Goal: Information Seeking & Learning: Learn about a topic

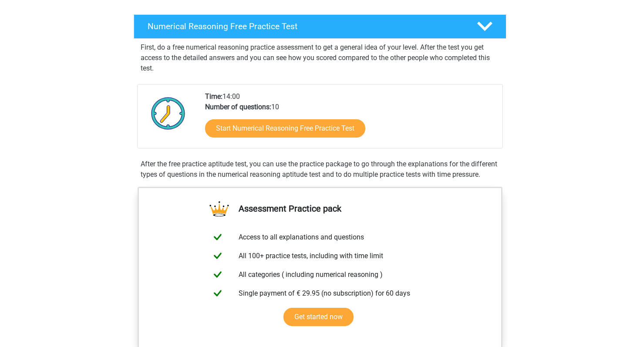
scroll to position [129, 0]
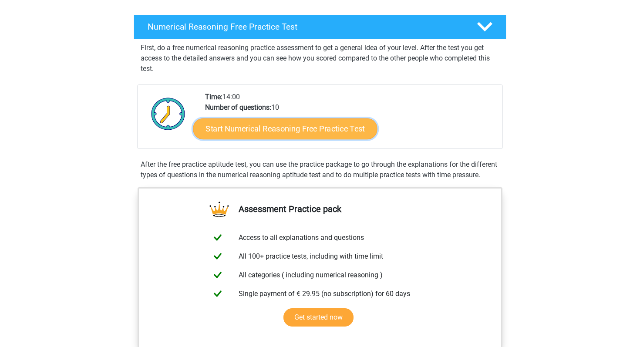
click at [262, 130] on link "Start Numerical Reasoning Free Practice Test" at bounding box center [285, 128] width 184 height 21
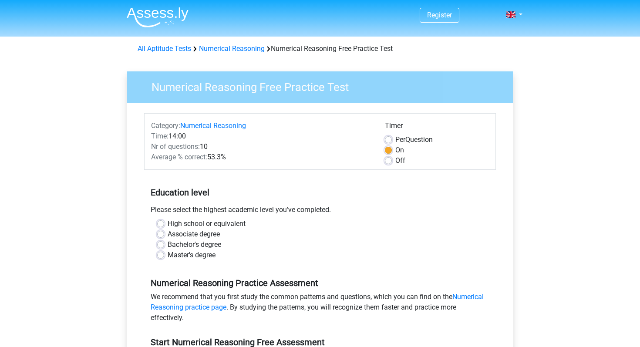
click at [188, 245] on label "Bachelor's degree" at bounding box center [195, 245] width 54 height 10
click at [164, 245] on input "Bachelor's degree" at bounding box center [160, 244] width 7 height 9
radio input "true"
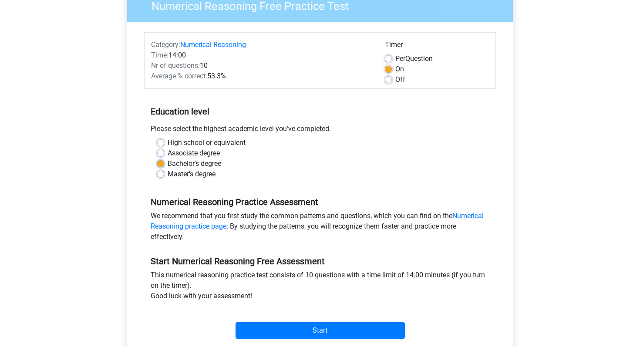
scroll to position [83, 0]
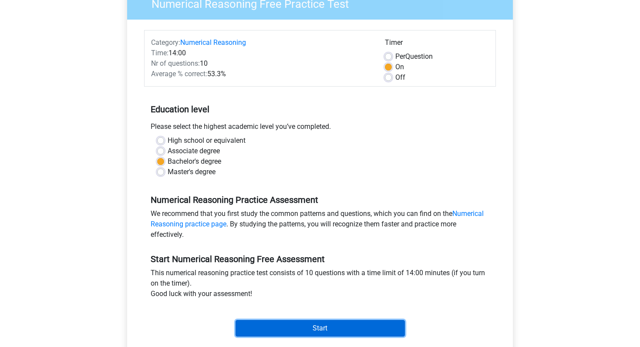
click at [284, 328] on input "Start" at bounding box center [320, 328] width 169 height 17
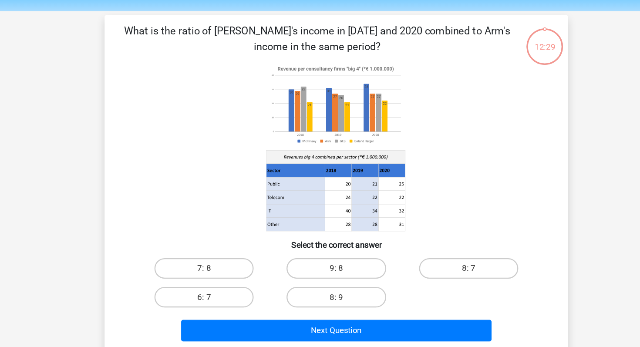
scroll to position [25, 0]
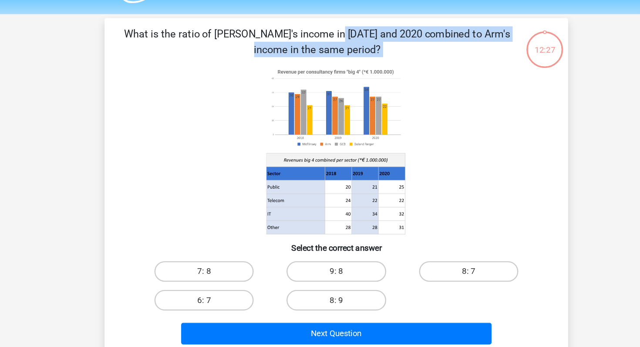
drag, startPoint x: 120, startPoint y: 24, endPoint x: 401, endPoint y: 173, distance: 318.1
click at [401, 173] on div "12:27 Question 1 of 10 Question category: numerical reasoning set 1" at bounding box center [320, 158] width 407 height 287
click at [149, 29] on p "What is the ratio of [PERSON_NAME]'s income in [DATE] and 2020 combined to Arm'…" at bounding box center [304, 35] width 332 height 26
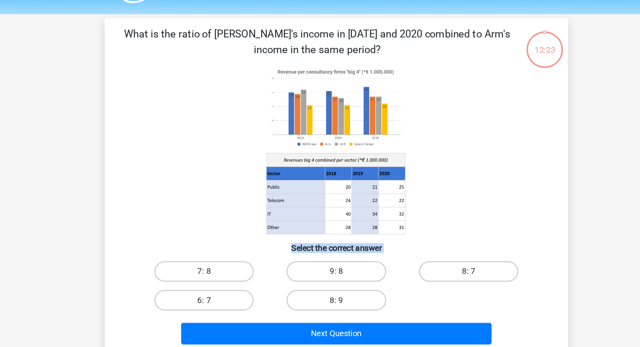
drag, startPoint x: 381, startPoint y: 271, endPoint x: 276, endPoint y: 114, distance: 188.6
click at [276, 112] on div "What is the ratio of McFlinsey's income in 2018 and 2020 combined to Arm's inco…" at bounding box center [320, 158] width 386 height 273
click at [186, 102] on icon at bounding box center [320, 127] width 351 height 144
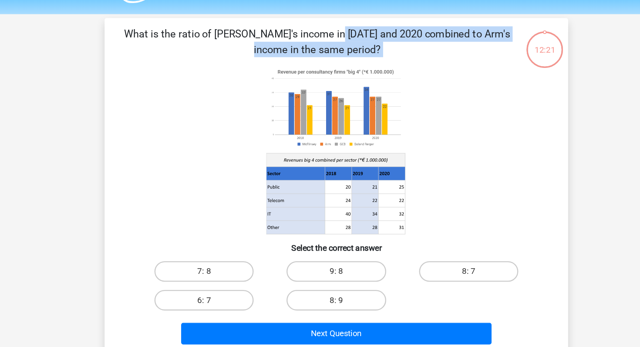
drag, startPoint x: 133, startPoint y: 19, endPoint x: 354, endPoint y: 178, distance: 272.8
click at [354, 178] on div "What is the ratio of McFlinsey's income in 2018 and 2020 combined to Arm's inco…" at bounding box center [320, 158] width 393 height 287
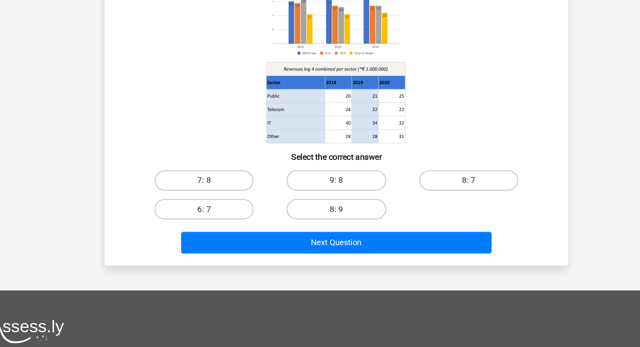
scroll to position [57, 0]
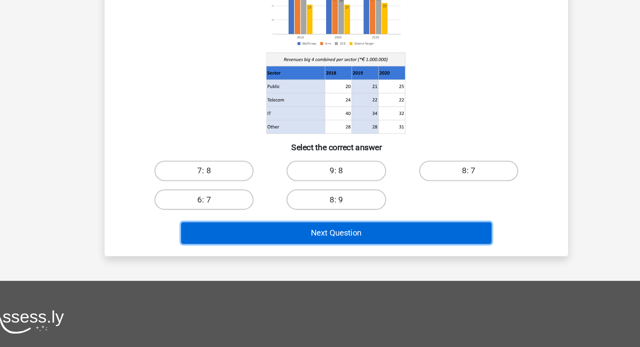
click at [338, 248] on button "Next Question" at bounding box center [321, 250] width 264 height 18
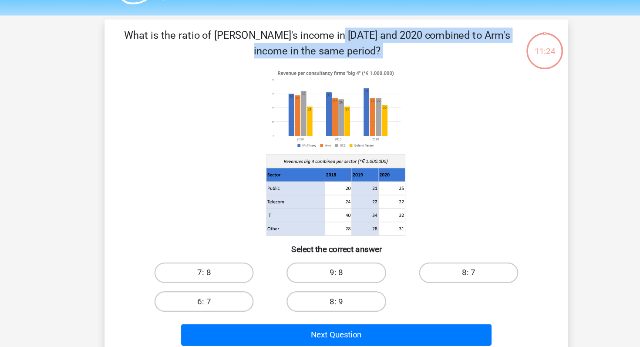
scroll to position [22, 0]
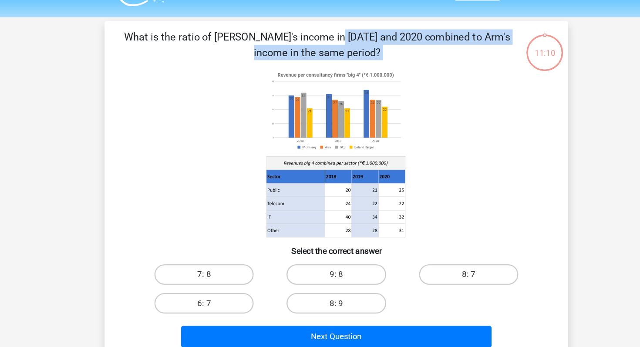
copy div "What is the ratio of McFlinsey's income in 2018 and 2020 combined to Arm's inco…"
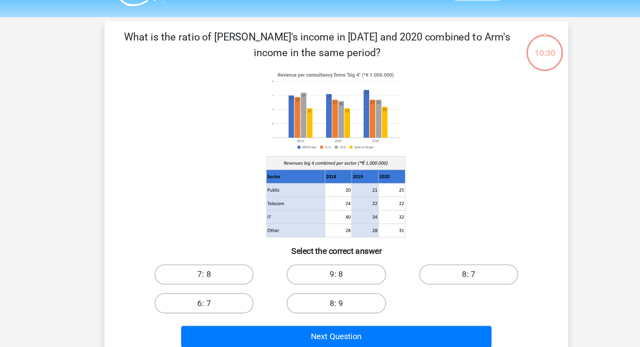
click at [440, 96] on icon at bounding box center [320, 130] width 351 height 144
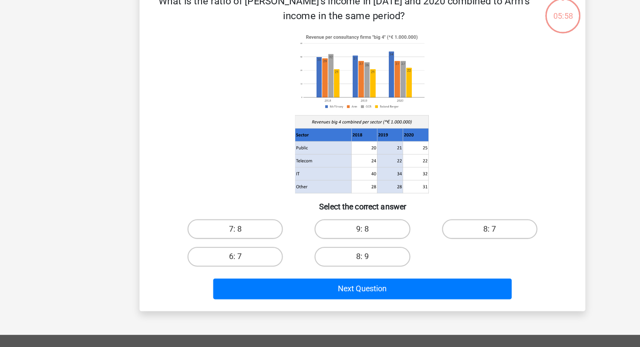
scroll to position [12, 0]
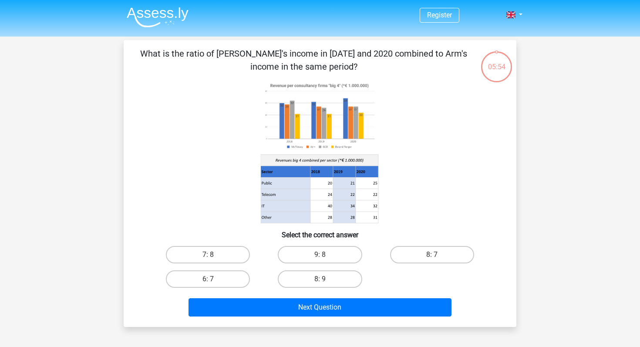
scroll to position [12, 0]
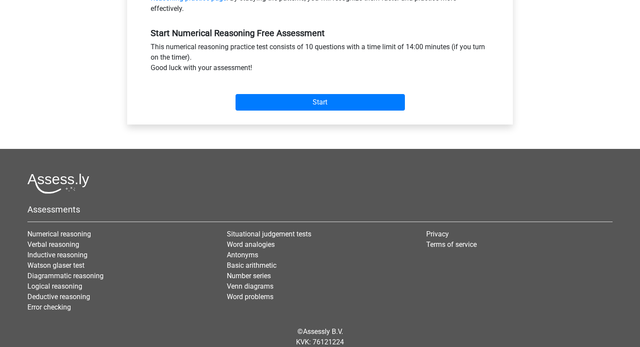
scroll to position [315, 0]
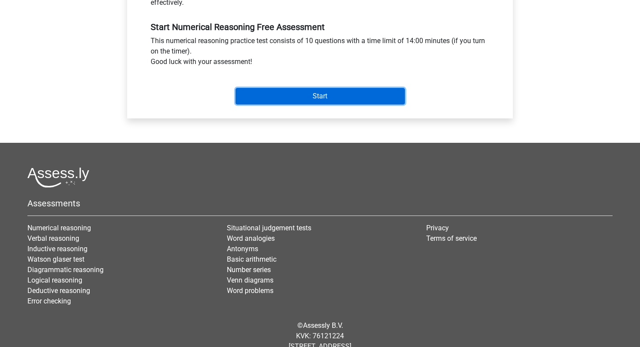
click at [312, 94] on input "Start" at bounding box center [320, 96] width 169 height 17
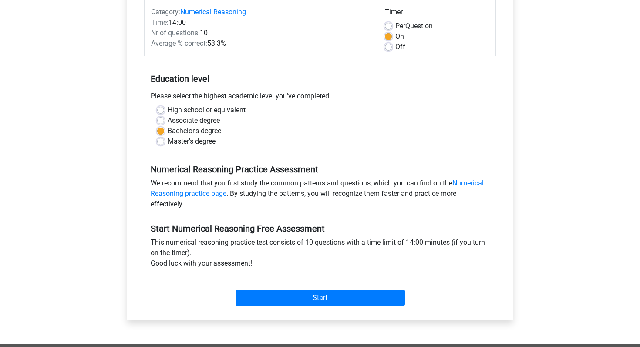
scroll to position [105, 0]
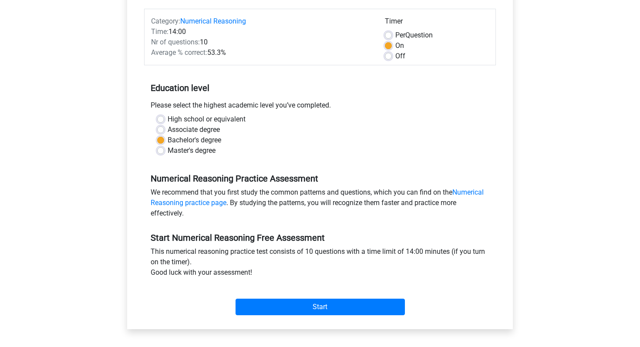
click at [396, 57] on label "Off" at bounding box center [401, 56] width 10 height 10
click at [391, 57] on input "Off" at bounding box center [388, 55] width 7 height 9
radio input "true"
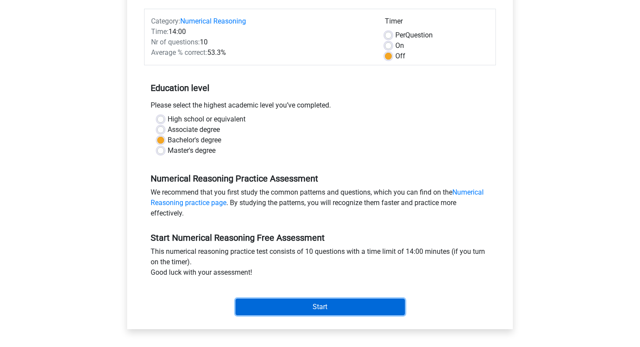
click at [303, 302] on input "Start" at bounding box center [320, 307] width 169 height 17
click at [303, 311] on input "Start" at bounding box center [320, 307] width 169 height 17
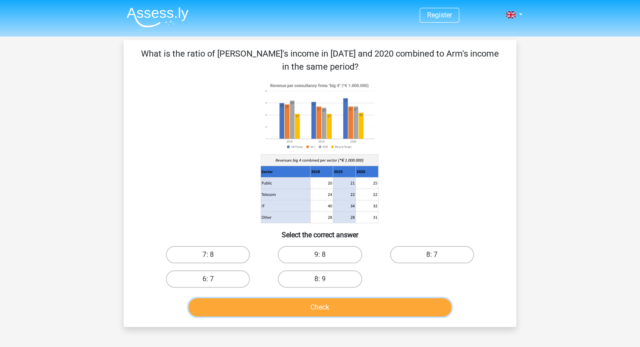
click at [307, 314] on button "Check" at bounding box center [321, 307] width 264 height 18
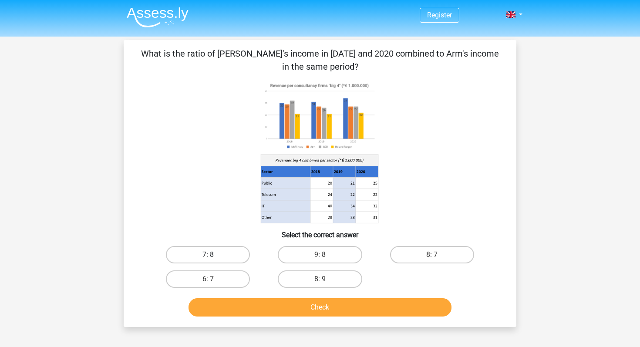
click at [224, 260] on label "7: 8" at bounding box center [208, 254] width 84 height 17
click at [214, 260] on input "7: 8" at bounding box center [211, 258] width 6 height 6
radio input "true"
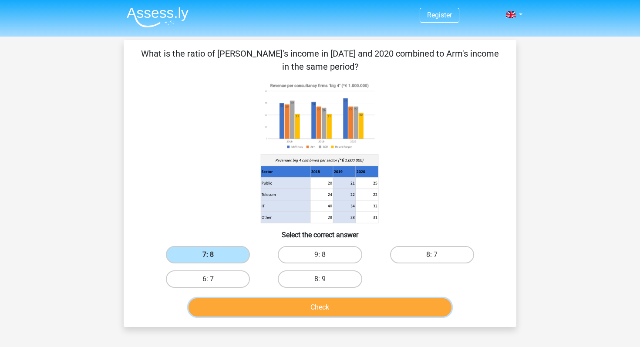
click at [262, 305] on button "Check" at bounding box center [321, 307] width 264 height 18
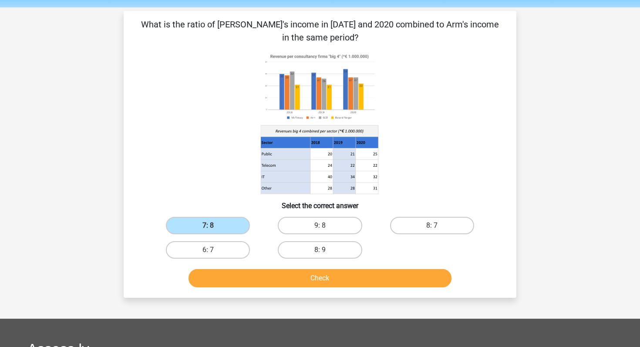
scroll to position [30, 0]
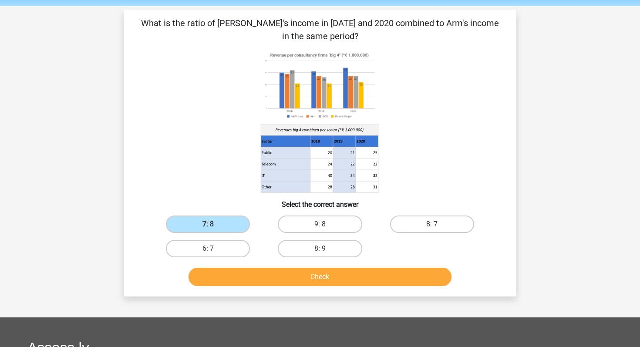
click at [220, 234] on div "7: 8" at bounding box center [208, 224] width 112 height 24
click at [218, 254] on label "6: 7" at bounding box center [208, 248] width 84 height 17
click at [214, 254] on input "6: 7" at bounding box center [211, 252] width 6 height 6
radio input "true"
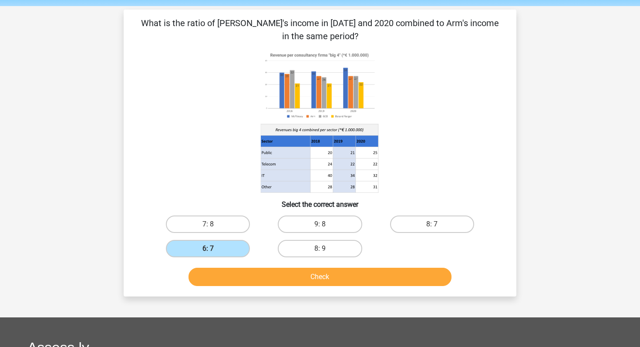
click at [325, 251] on input "8: 9" at bounding box center [323, 252] width 6 height 6
radio input "true"
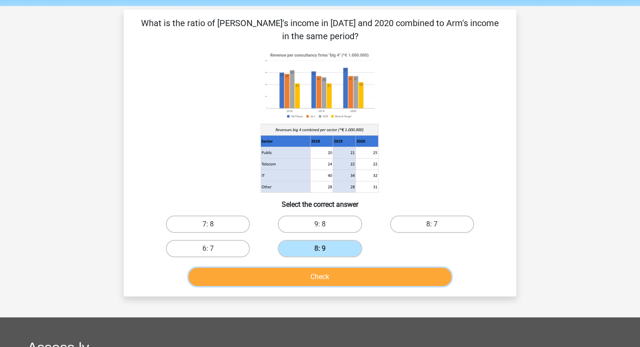
click at [322, 279] on button "Check" at bounding box center [321, 277] width 264 height 18
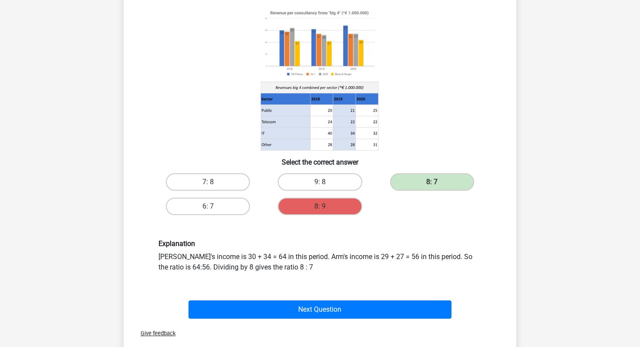
scroll to position [56, 0]
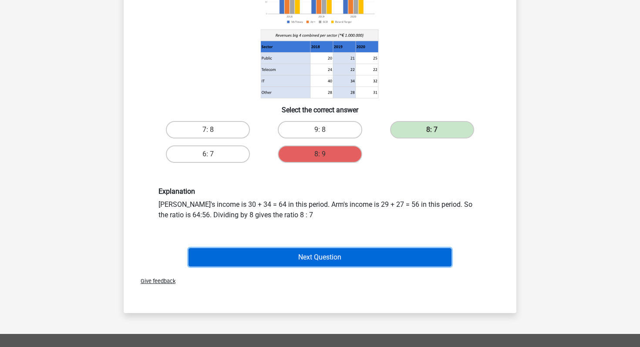
click at [339, 255] on button "Next Question" at bounding box center [321, 257] width 264 height 18
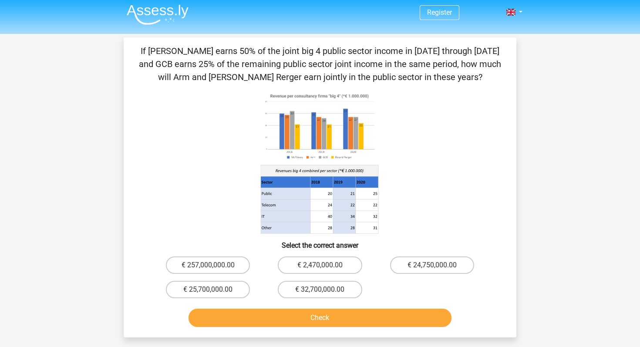
scroll to position [4, 0]
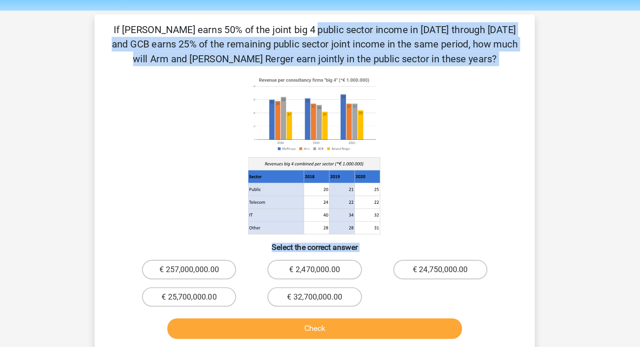
drag, startPoint x: 130, startPoint y: 44, endPoint x: 367, endPoint y: 293, distance: 343.9
click at [367, 293] on div "If [PERSON_NAME] earns 50% of the joint big 4 public sector income in [DATE] th…" at bounding box center [320, 186] width 386 height 286
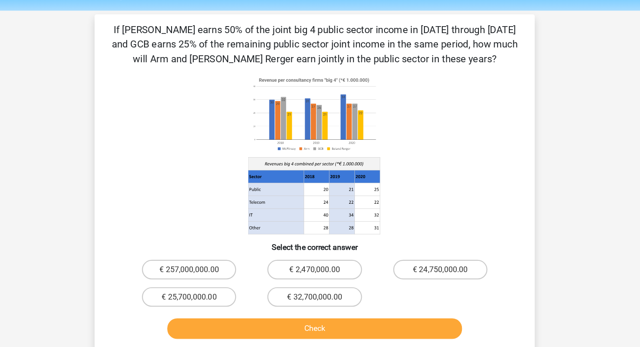
click at [481, 255] on div "€ 24,750,000.00" at bounding box center [432, 263] width 105 height 17
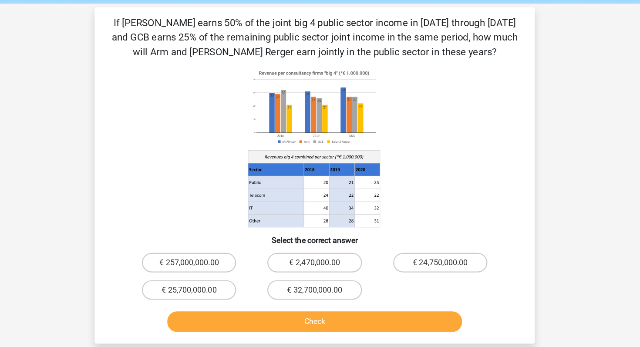
scroll to position [3, 0]
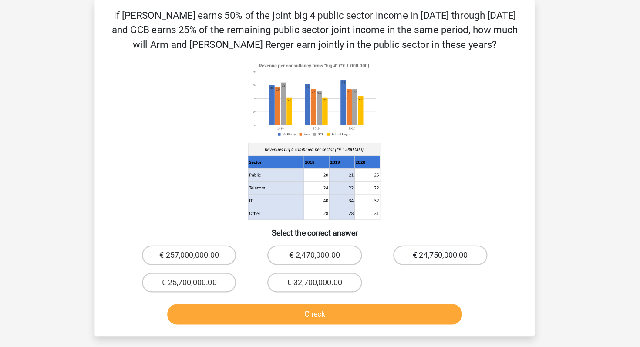
click at [431, 258] on label "€ 24,750,000.00" at bounding box center [432, 265] width 84 height 17
click at [432, 265] on input "€ 24,750,000.00" at bounding box center [435, 268] width 6 height 6
radio input "true"
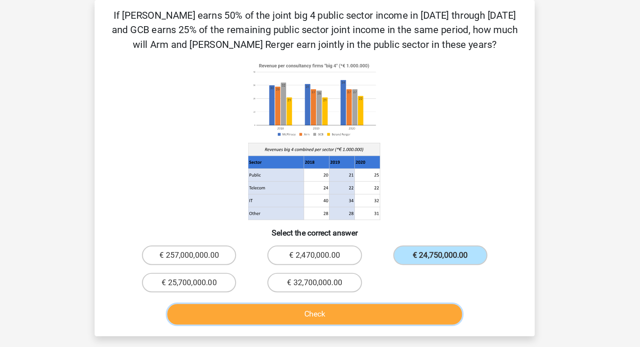
click at [383, 315] on button "Check" at bounding box center [321, 318] width 264 height 18
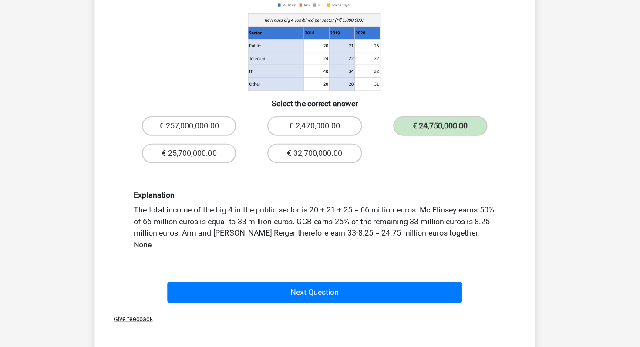
scroll to position [119, 0]
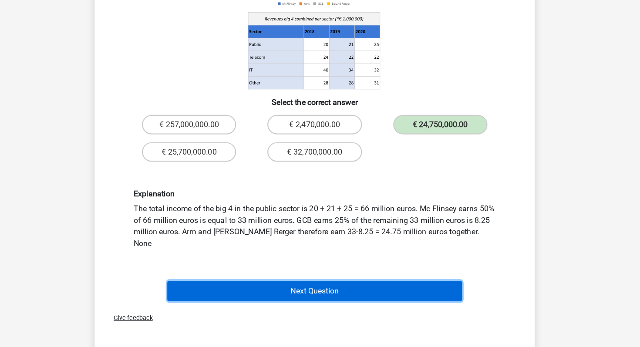
click at [380, 288] on button "Next Question" at bounding box center [321, 297] width 264 height 18
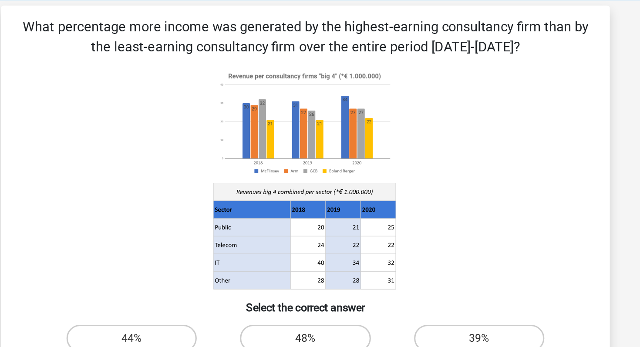
scroll to position [36, 0]
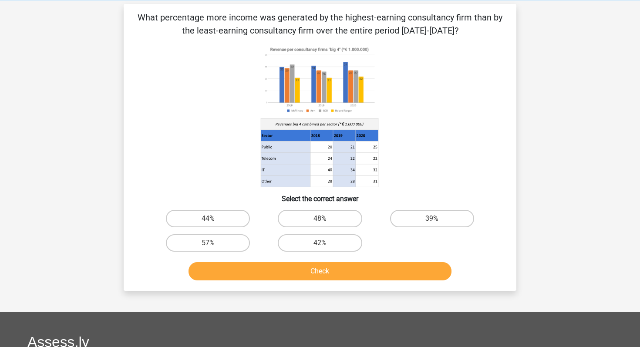
click at [505, 87] on div "What percentage more income was generated by the highest-earning consultancy fi…" at bounding box center [320, 147] width 386 height 273
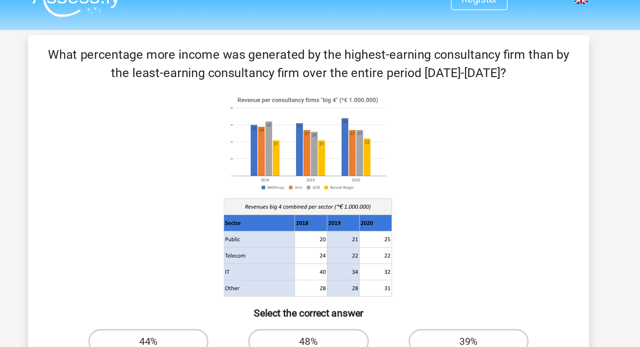
scroll to position [0, 0]
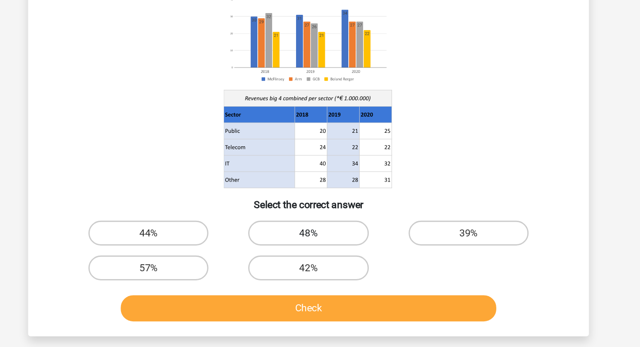
click at [342, 256] on label "48%" at bounding box center [320, 254] width 84 height 17
click at [326, 256] on input "48%" at bounding box center [323, 258] width 6 height 6
radio input "true"
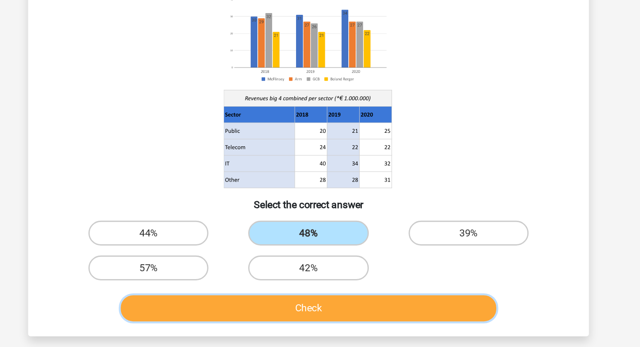
click at [332, 313] on button "Check" at bounding box center [321, 307] width 264 height 18
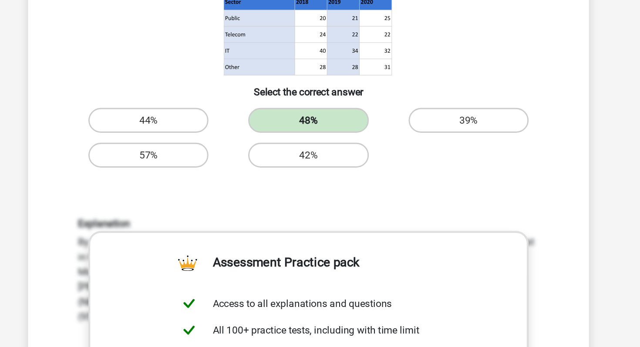
scroll to position [159, 0]
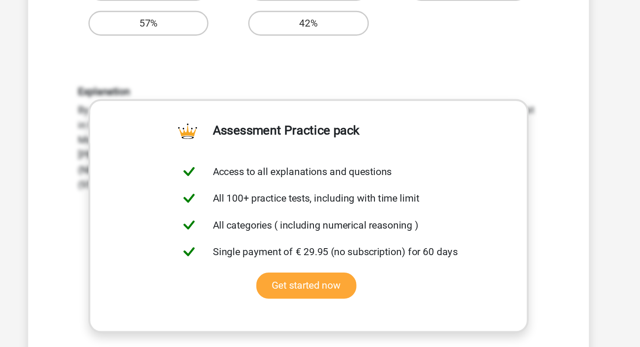
click at [447, 160] on div "Explanation By scanning the numbers, you can see without further calculations t…" at bounding box center [320, 278] width 365 height 270
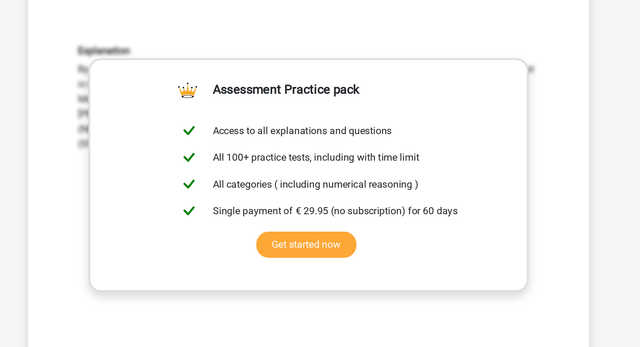
scroll to position [196, 0]
